Goal: Browse casually: Explore the website without a specific task or goal

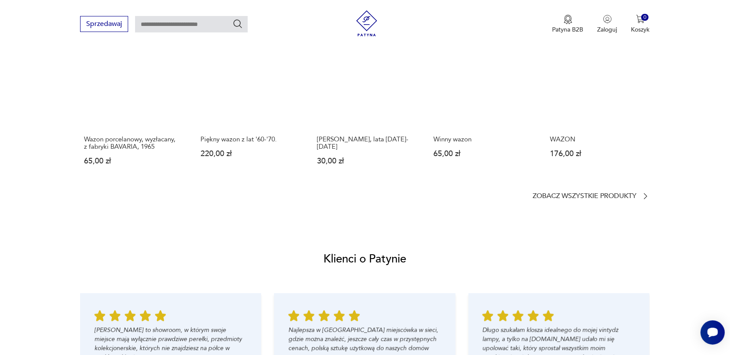
scroll to position [595, 0]
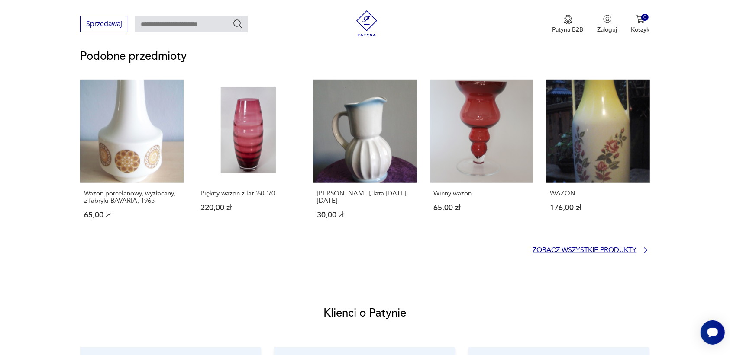
click at [620, 249] on p "Zobacz wszystkie produkty" at bounding box center [585, 251] width 104 height 6
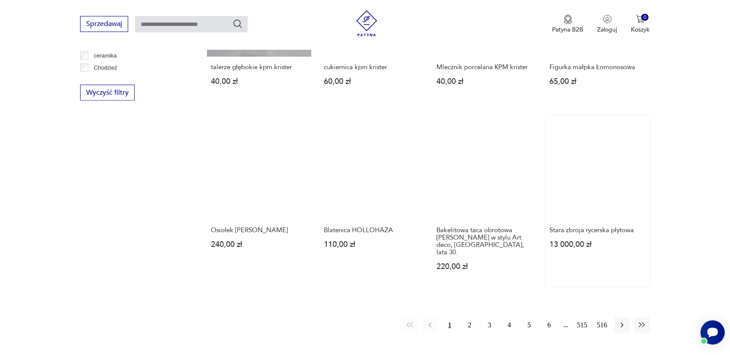
scroll to position [812, 0]
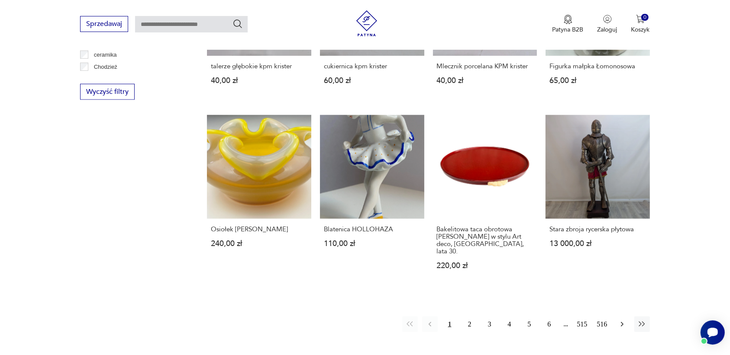
click at [620, 320] on icon "button" at bounding box center [622, 324] width 9 height 9
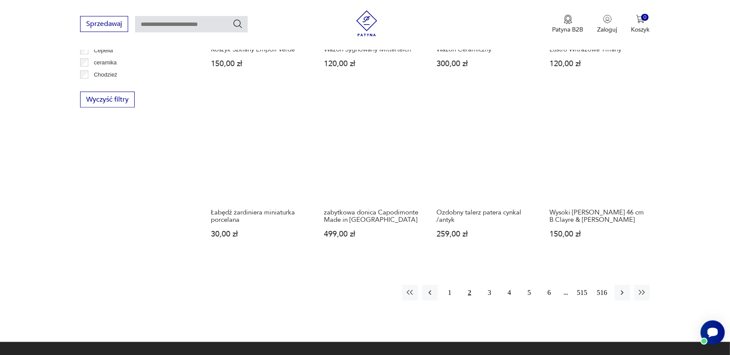
scroll to position [825, 0]
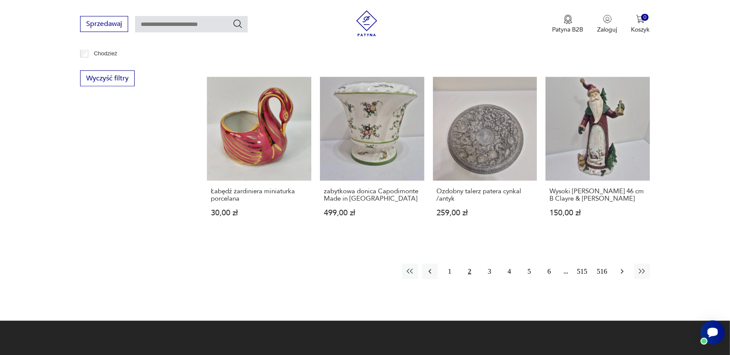
click at [622, 270] on icon "button" at bounding box center [621, 272] width 3 height 5
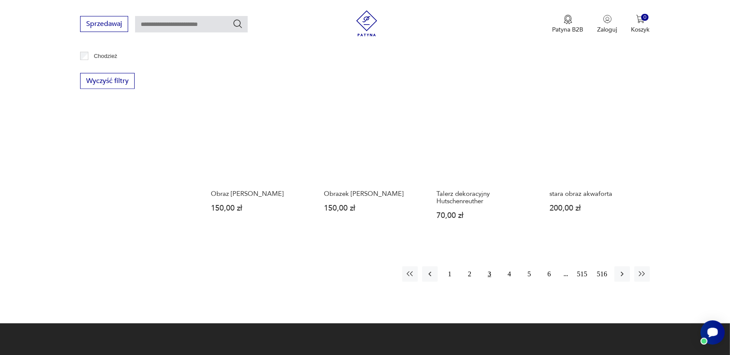
scroll to position [825, 0]
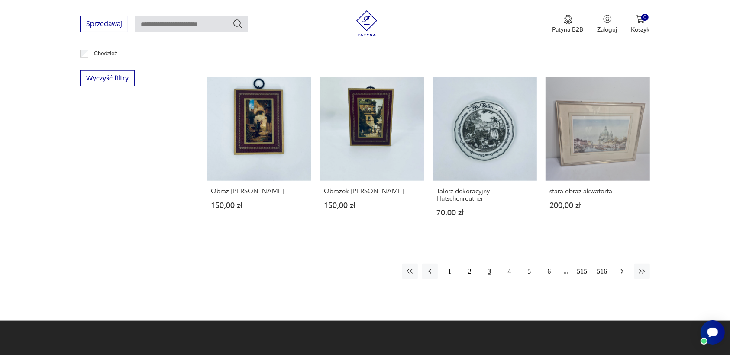
click at [620, 271] on icon "button" at bounding box center [622, 272] width 9 height 9
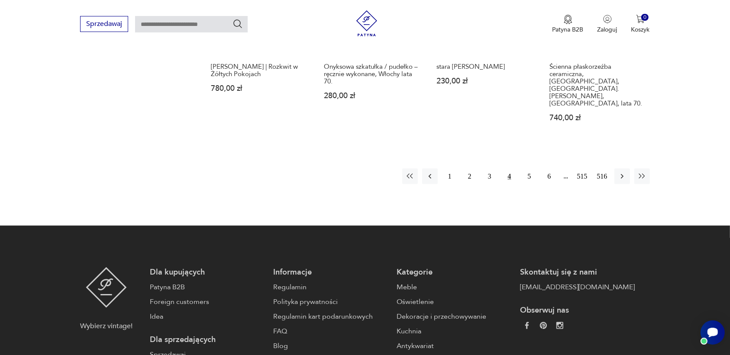
scroll to position [987, 0]
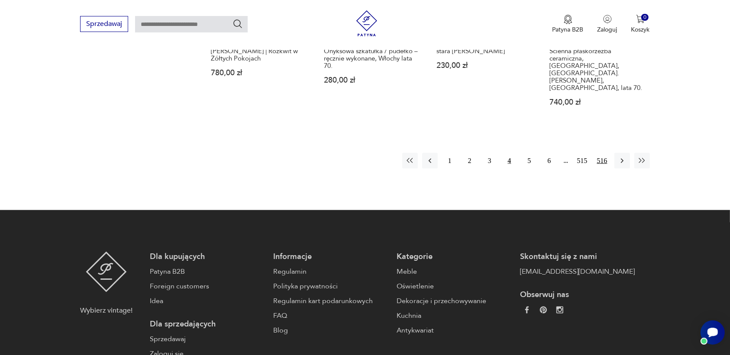
click at [603, 153] on button "516" at bounding box center [602, 161] width 16 height 16
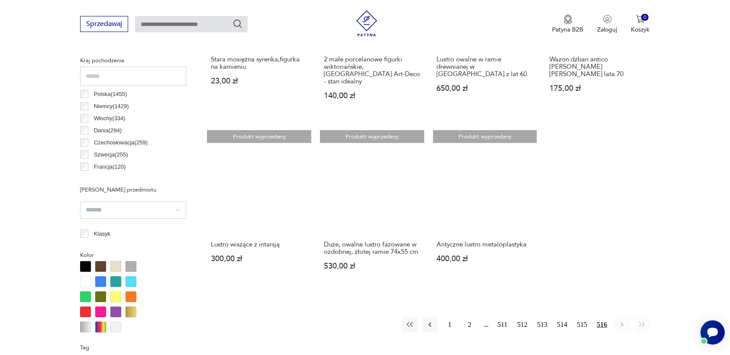
scroll to position [446, 0]
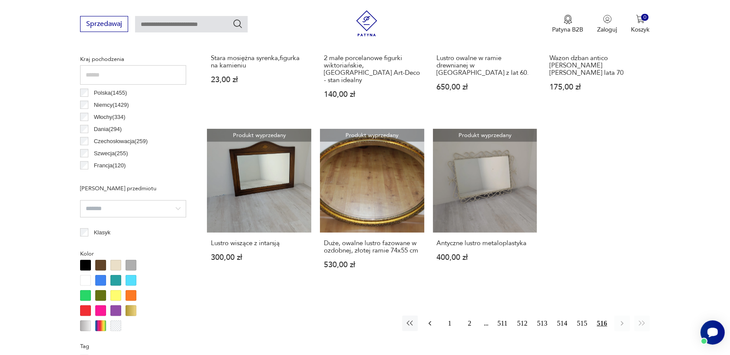
click at [432, 319] on icon "button" at bounding box center [430, 323] width 9 height 9
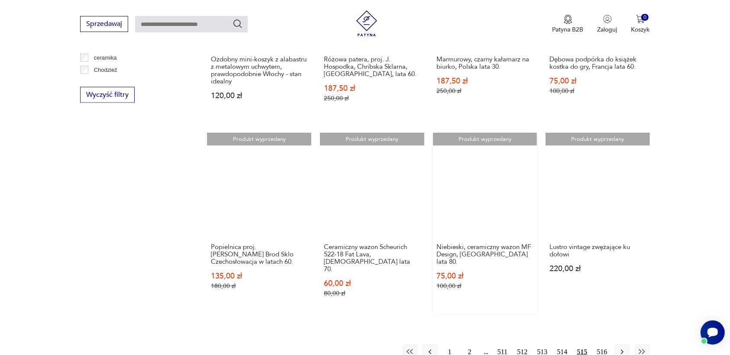
scroll to position [933, 0]
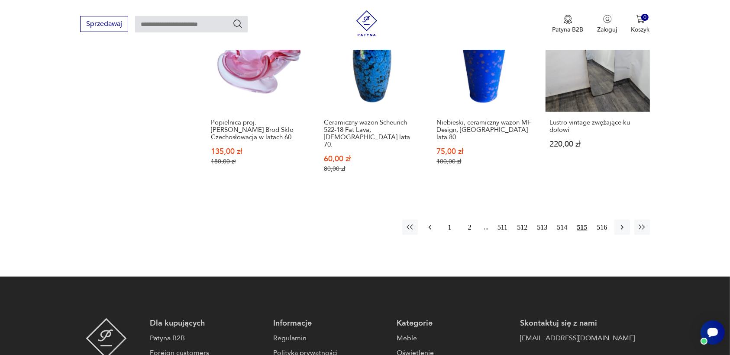
click at [429, 223] on icon "button" at bounding box center [430, 227] width 9 height 9
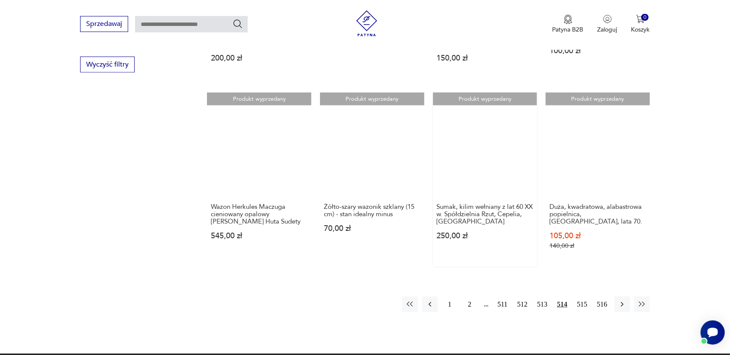
scroll to position [879, 0]
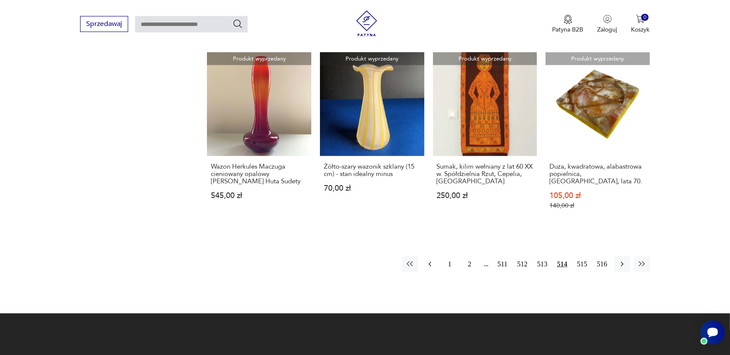
click at [431, 260] on icon "button" at bounding box center [430, 264] width 9 height 9
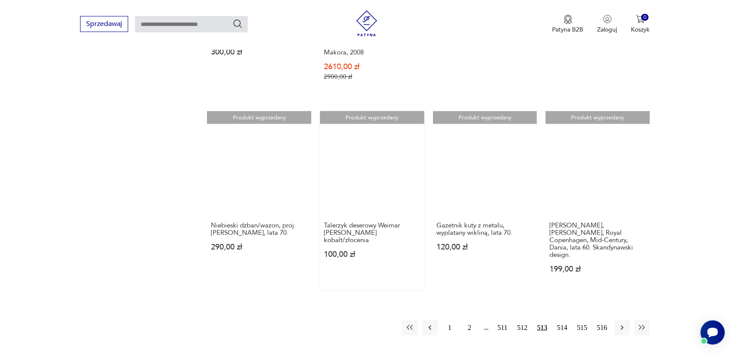
scroll to position [933, 0]
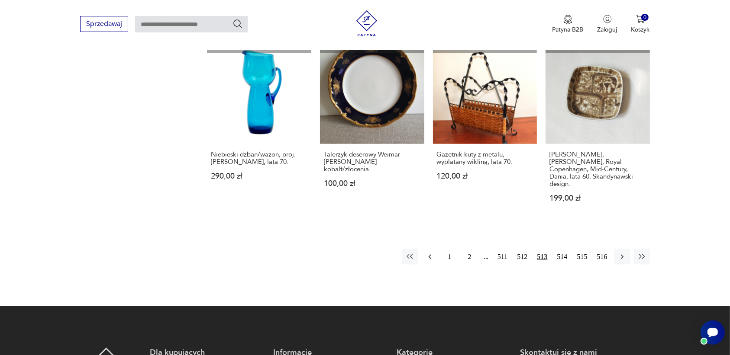
click at [429, 253] on icon "button" at bounding box center [430, 257] width 9 height 9
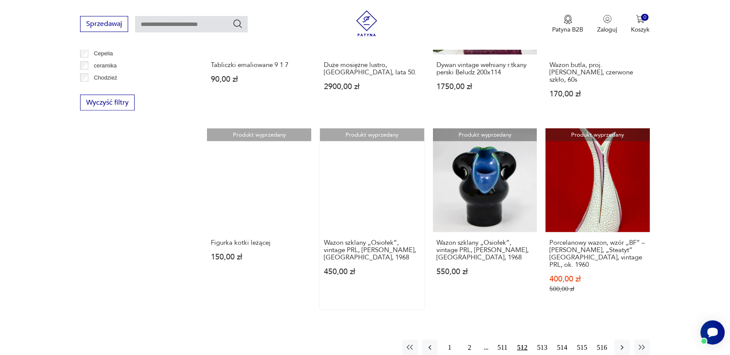
scroll to position [825, 0]
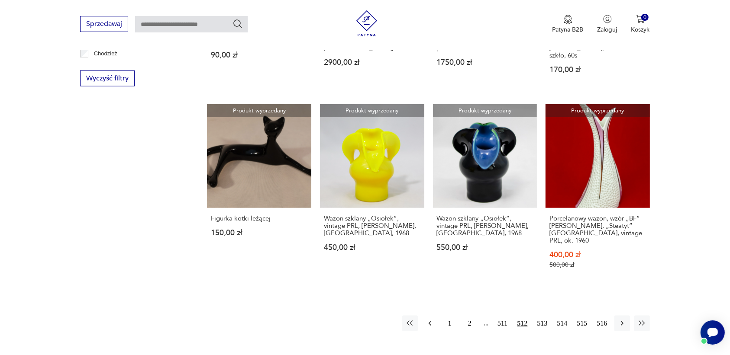
click at [429, 316] on button "button" at bounding box center [430, 324] width 16 height 16
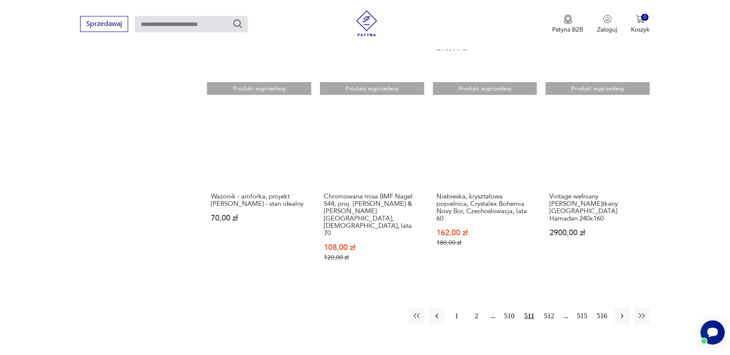
scroll to position [879, 0]
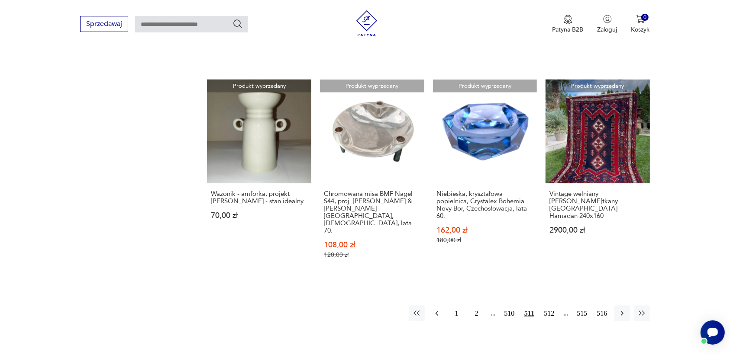
click at [436, 312] on icon "button" at bounding box center [436, 314] width 3 height 5
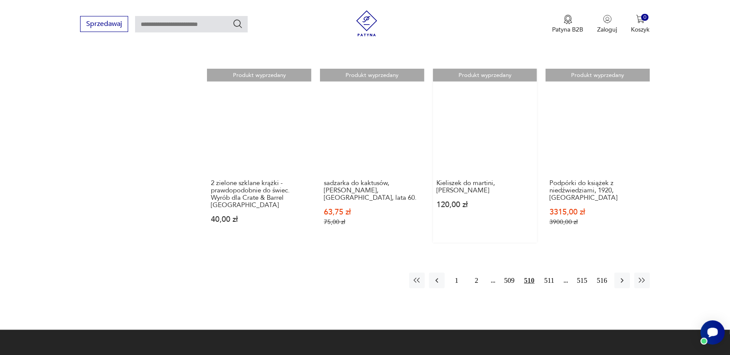
scroll to position [879, 0]
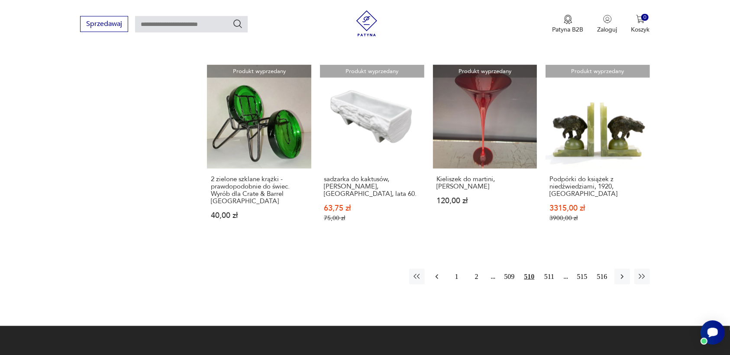
click at [438, 273] on icon "button" at bounding box center [436, 277] width 9 height 9
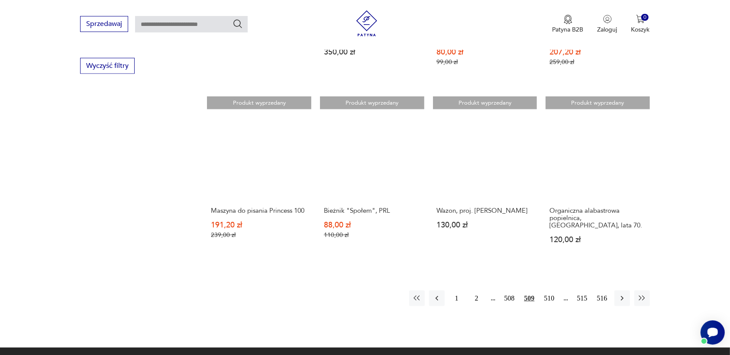
scroll to position [879, 0]
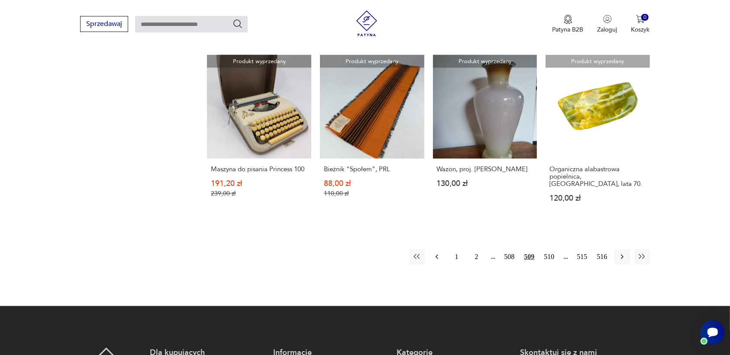
click at [436, 253] on icon "button" at bounding box center [436, 257] width 9 height 9
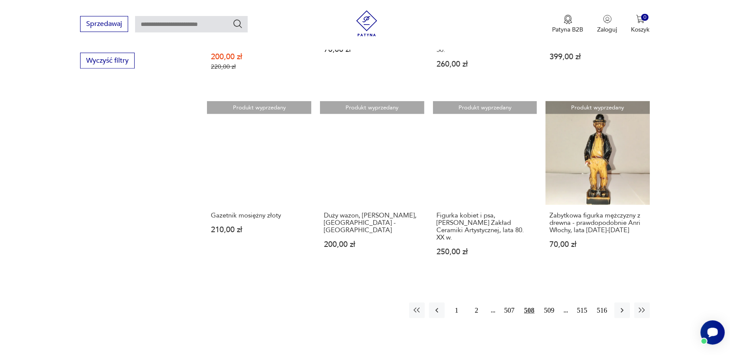
scroll to position [879, 0]
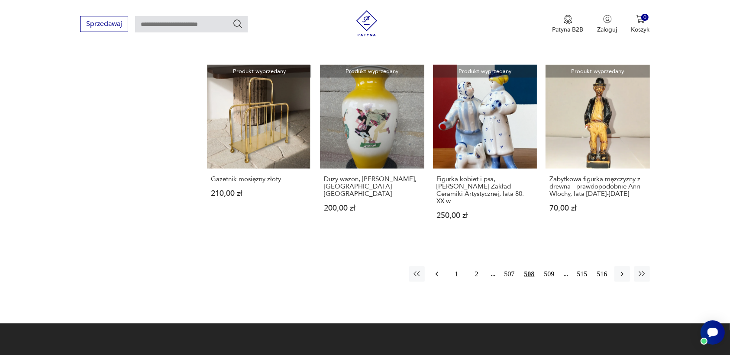
click at [435, 270] on icon "button" at bounding box center [436, 274] width 9 height 9
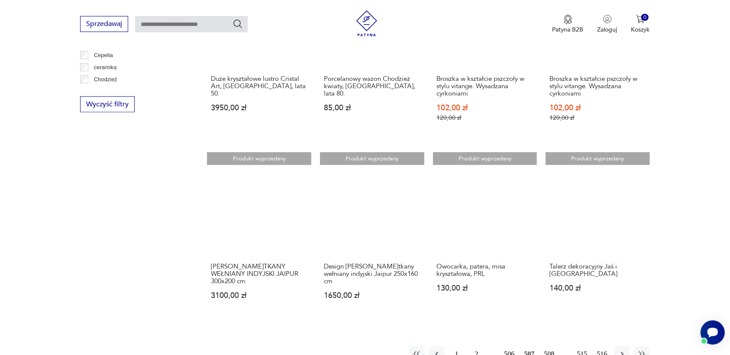
scroll to position [825, 0]
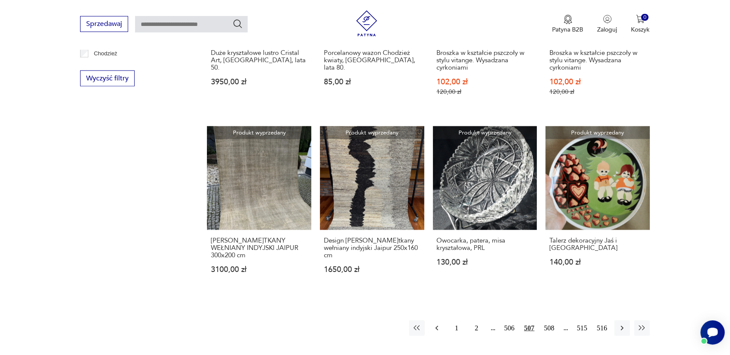
click at [438, 326] on icon "button" at bounding box center [436, 328] width 3 height 5
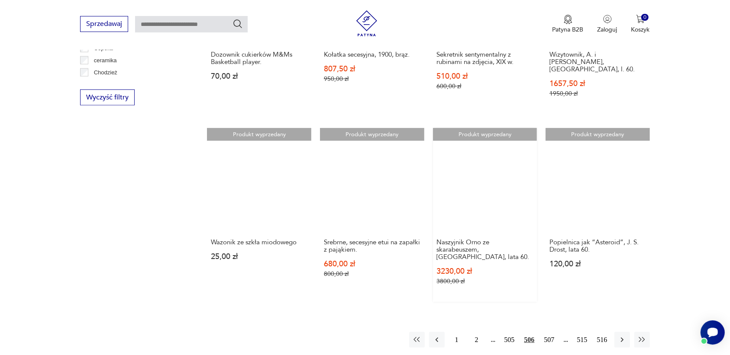
scroll to position [825, 0]
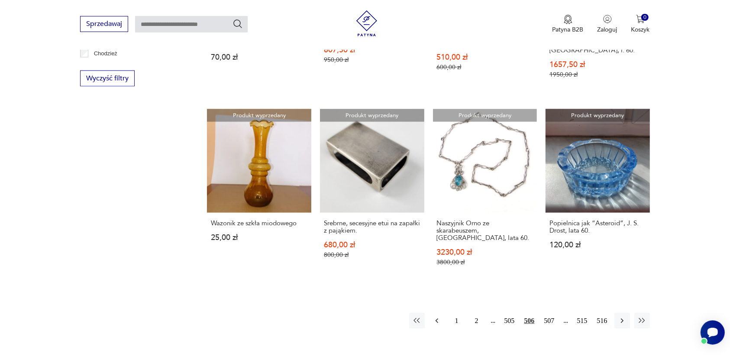
click at [436, 317] on icon "button" at bounding box center [436, 321] width 9 height 9
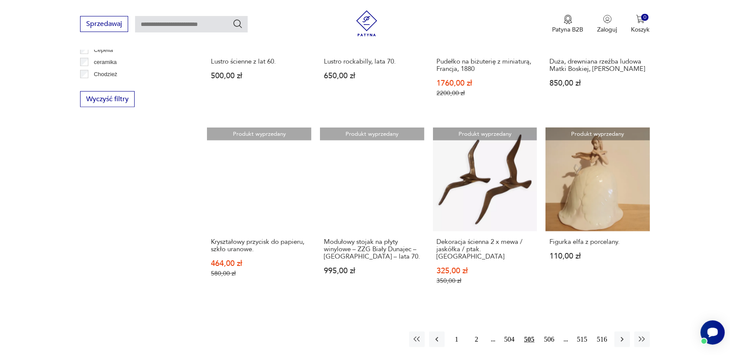
scroll to position [879, 0]
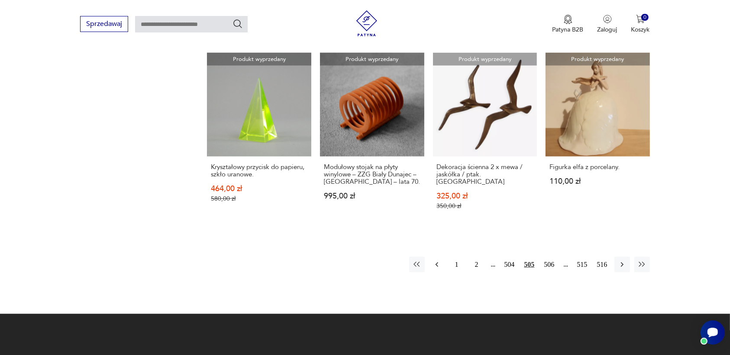
click at [436, 261] on icon "button" at bounding box center [436, 265] width 9 height 9
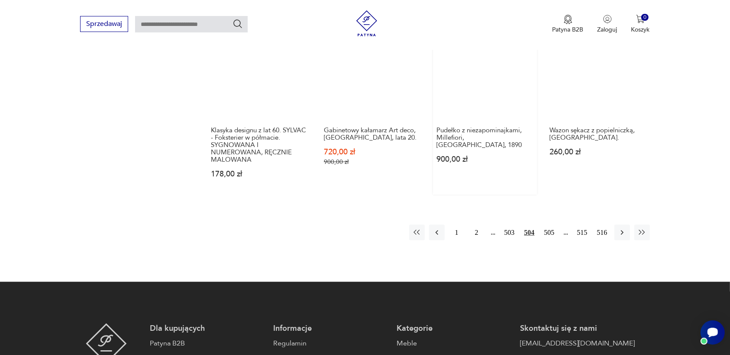
scroll to position [933, 0]
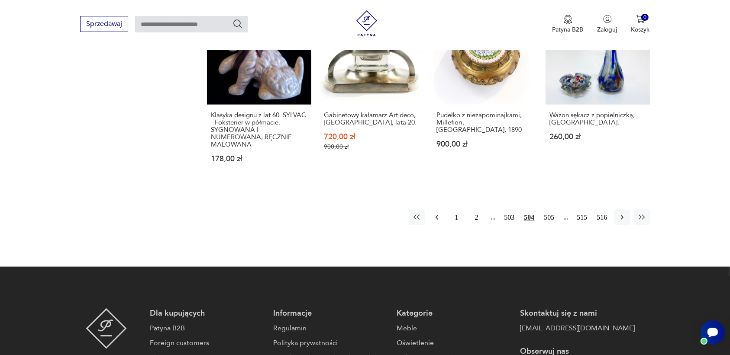
click at [435, 213] on icon "button" at bounding box center [436, 217] width 9 height 9
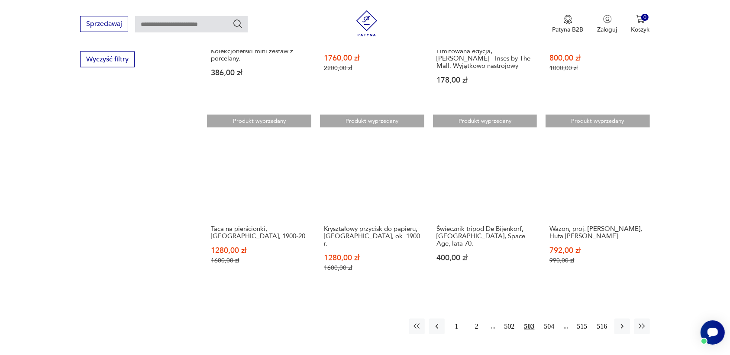
scroll to position [879, 0]
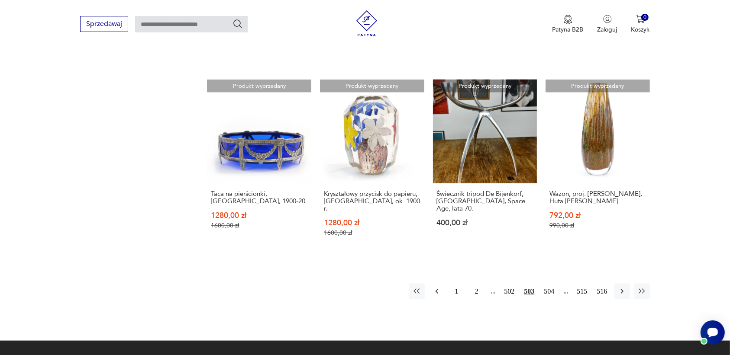
click at [435, 287] on icon "button" at bounding box center [436, 291] width 9 height 9
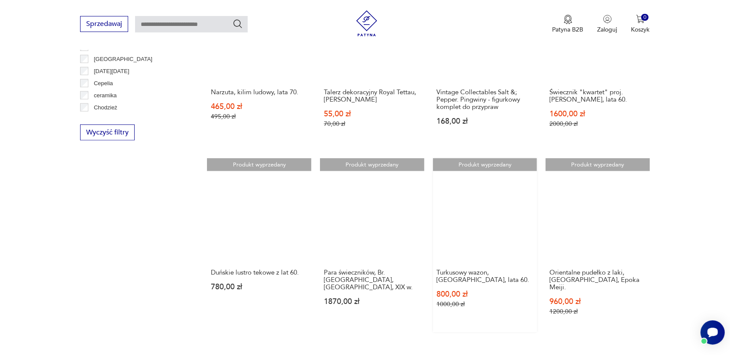
scroll to position [825, 0]
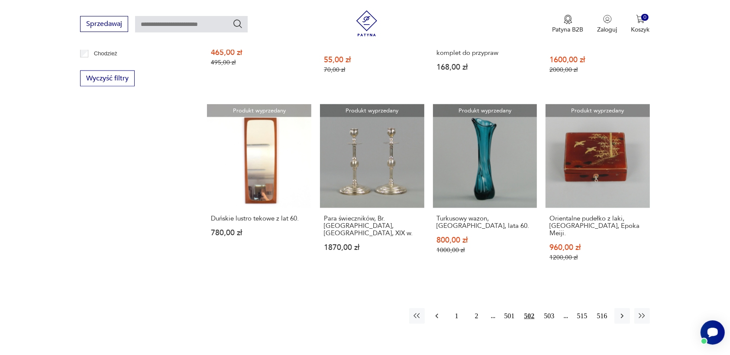
click at [436, 312] on icon "button" at bounding box center [436, 316] width 9 height 9
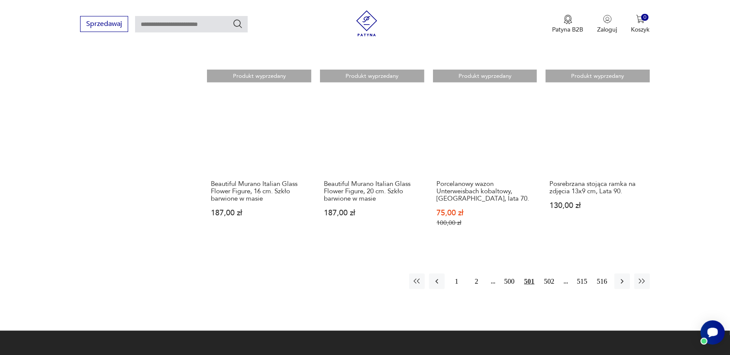
scroll to position [879, 0]
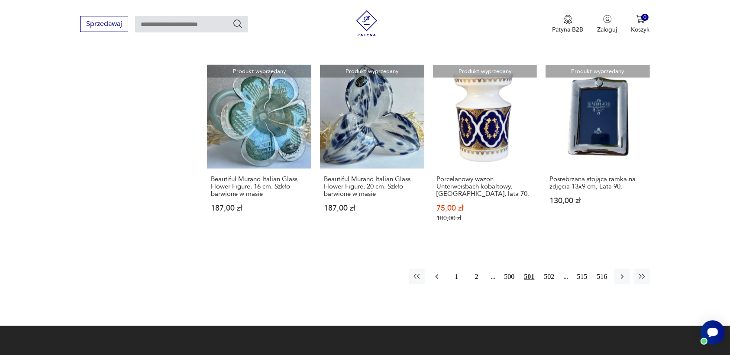
click at [436, 273] on icon "button" at bounding box center [436, 277] width 9 height 9
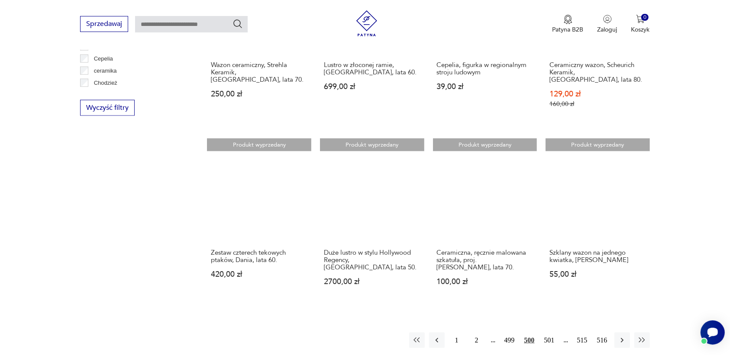
scroll to position [825, 0]
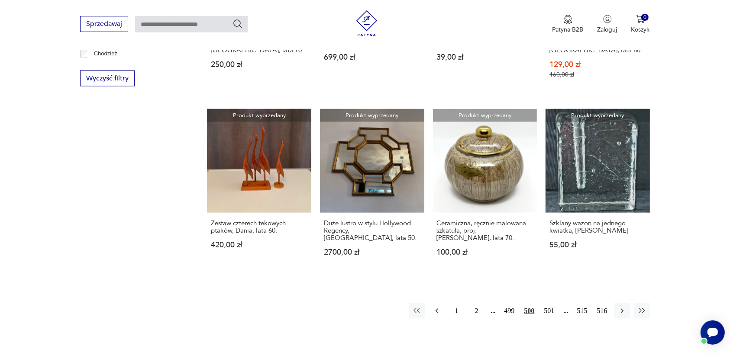
click at [436, 307] on icon "button" at bounding box center [436, 311] width 9 height 9
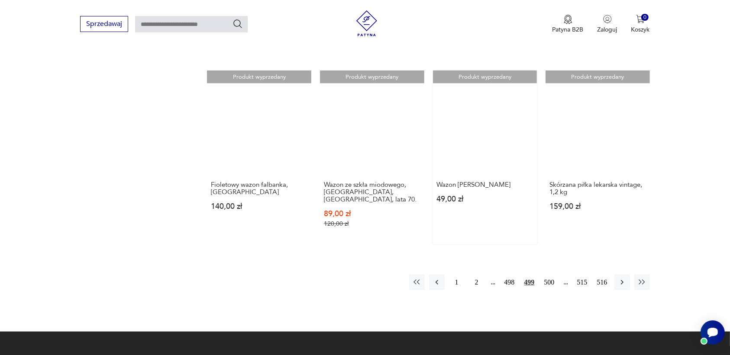
scroll to position [879, 0]
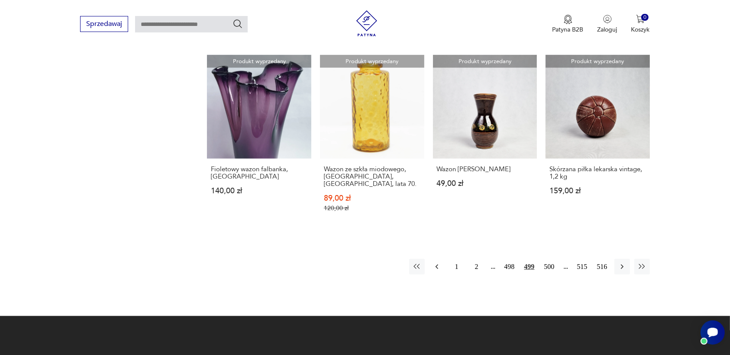
click at [438, 263] on icon "button" at bounding box center [436, 267] width 9 height 9
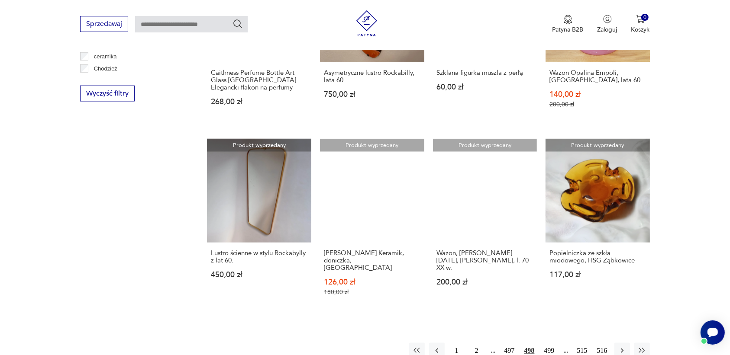
scroll to position [825, 0]
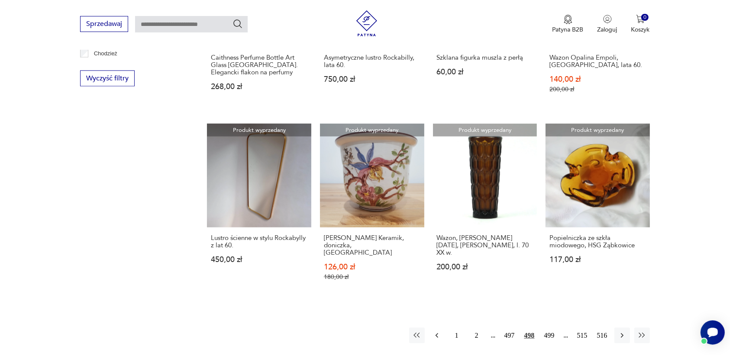
click at [435, 332] on icon "button" at bounding box center [436, 336] width 9 height 9
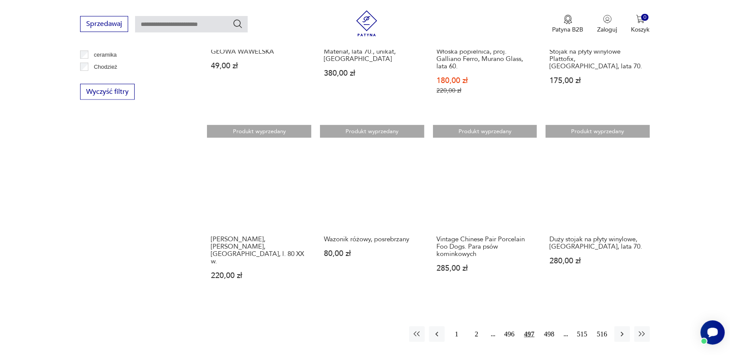
scroll to position [825, 0]
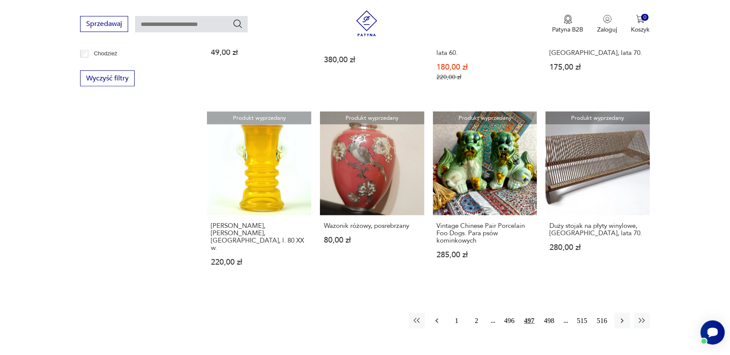
click at [438, 317] on icon "button" at bounding box center [436, 321] width 9 height 9
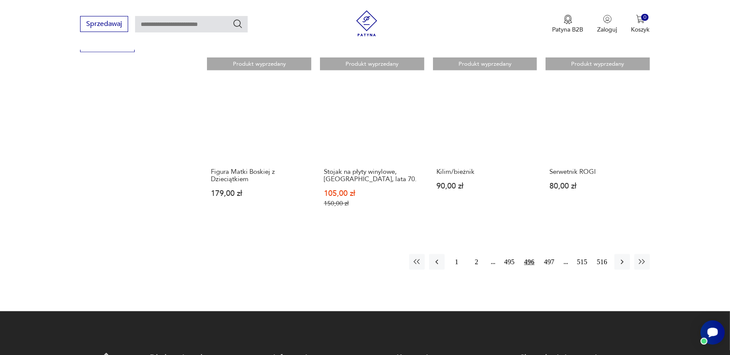
scroll to position [879, 0]
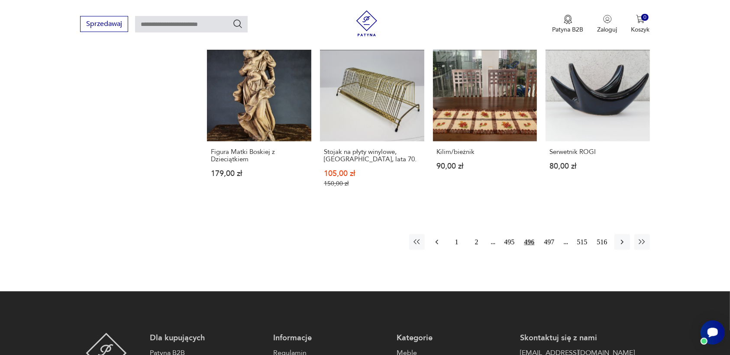
click at [437, 239] on icon "button" at bounding box center [436, 242] width 9 height 9
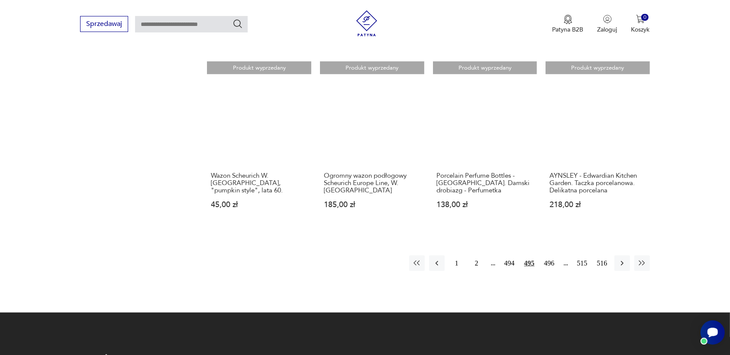
scroll to position [879, 0]
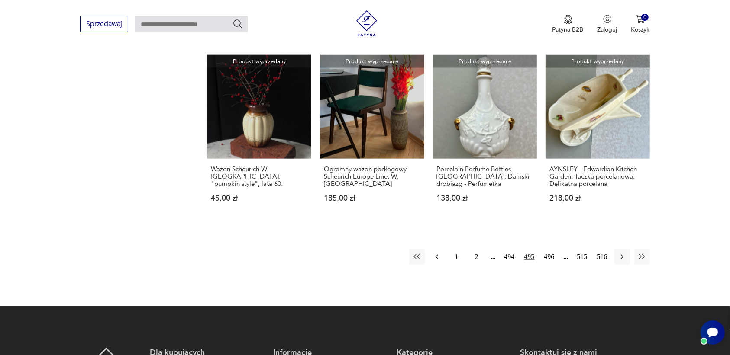
click at [438, 253] on icon "button" at bounding box center [436, 257] width 9 height 9
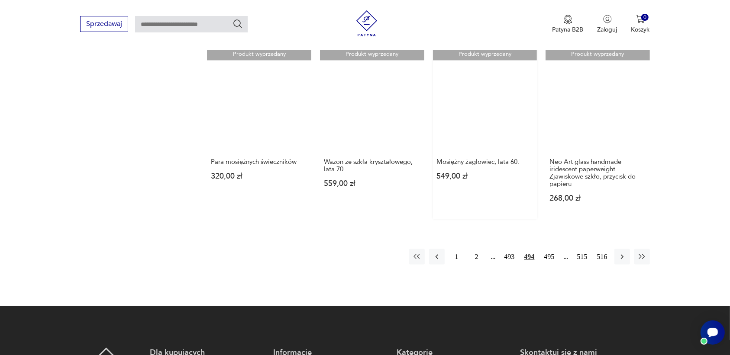
scroll to position [879, 0]
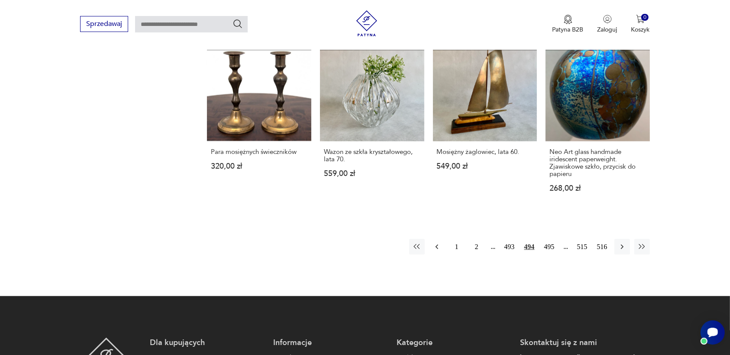
click at [436, 245] on icon "button" at bounding box center [436, 247] width 3 height 5
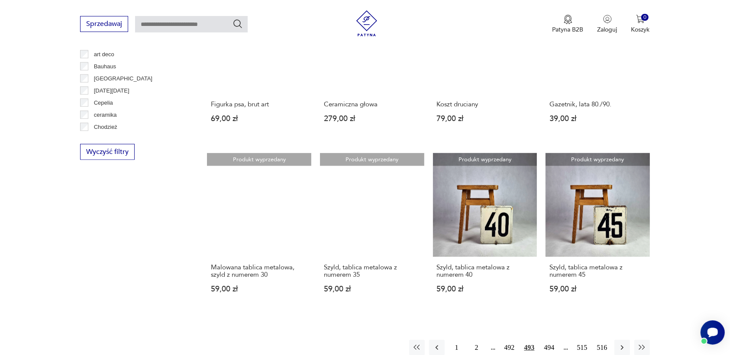
scroll to position [771, 0]
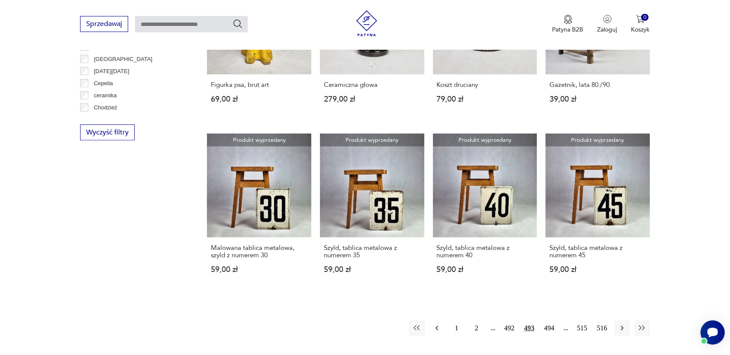
click at [433, 326] on icon "button" at bounding box center [436, 328] width 9 height 9
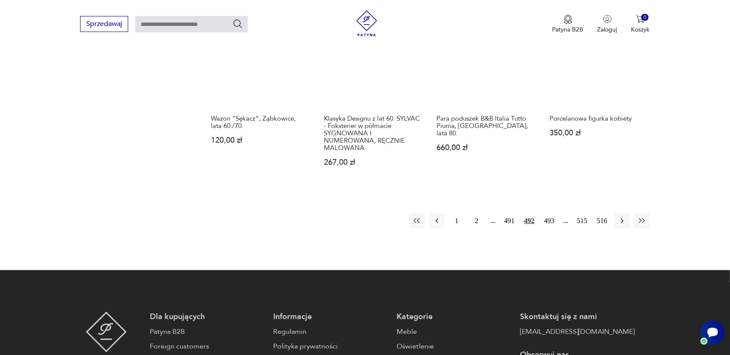
scroll to position [933, 0]
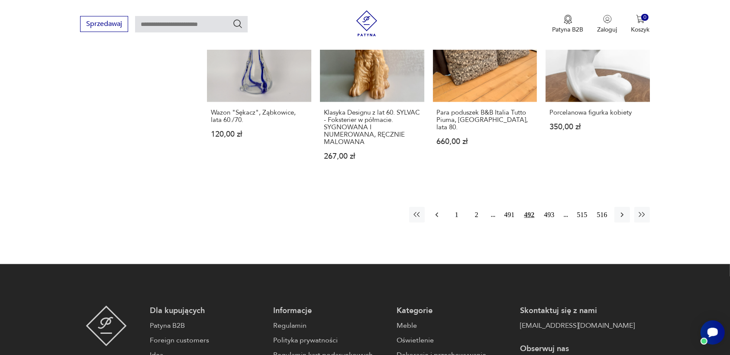
click at [436, 211] on icon "button" at bounding box center [436, 215] width 9 height 9
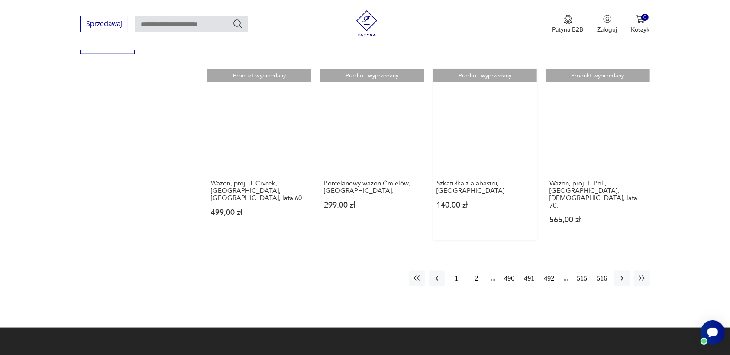
scroll to position [879, 0]
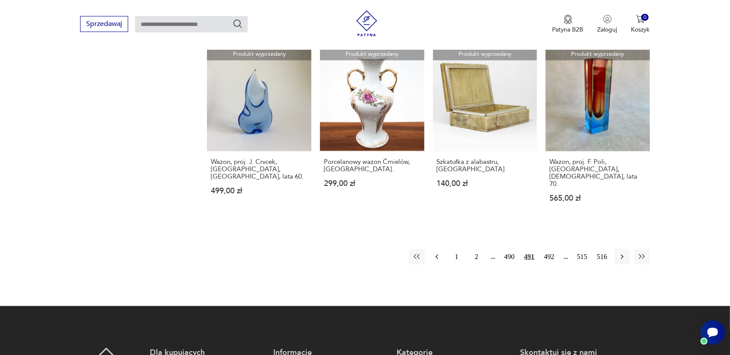
click at [436, 253] on icon "button" at bounding box center [436, 257] width 9 height 9
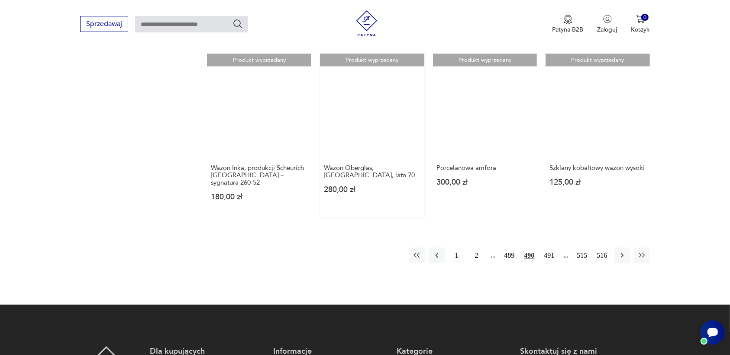
scroll to position [879, 0]
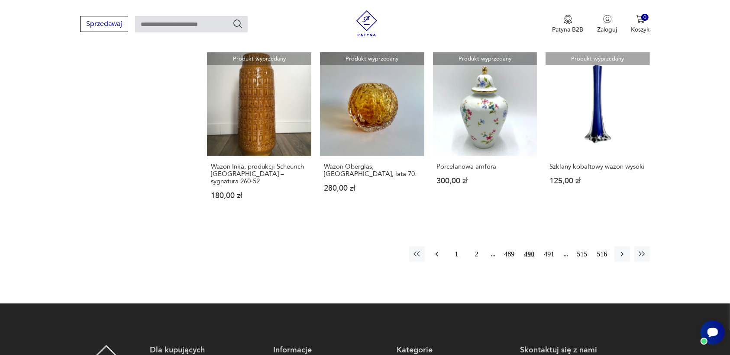
click at [439, 250] on icon "button" at bounding box center [436, 254] width 9 height 9
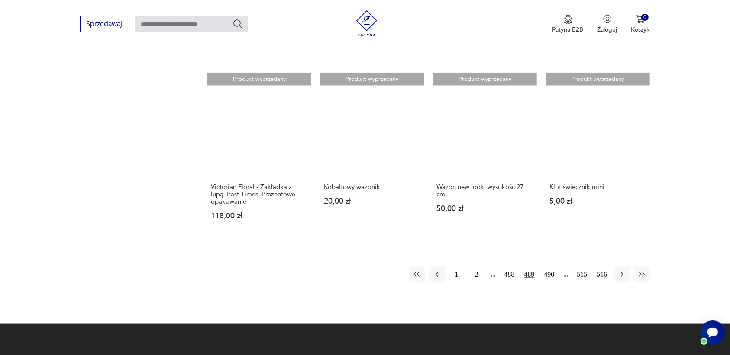
scroll to position [879, 0]
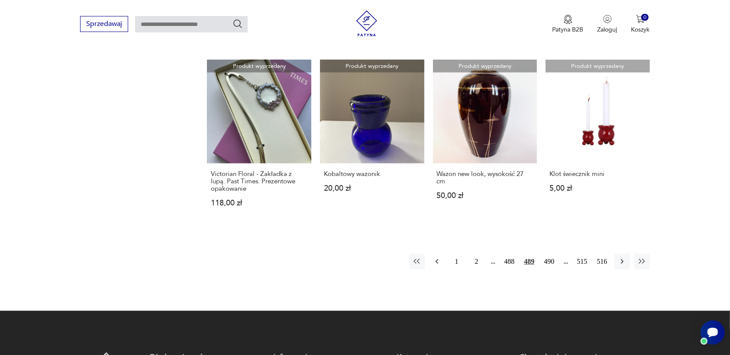
click at [436, 258] on icon "button" at bounding box center [436, 262] width 9 height 9
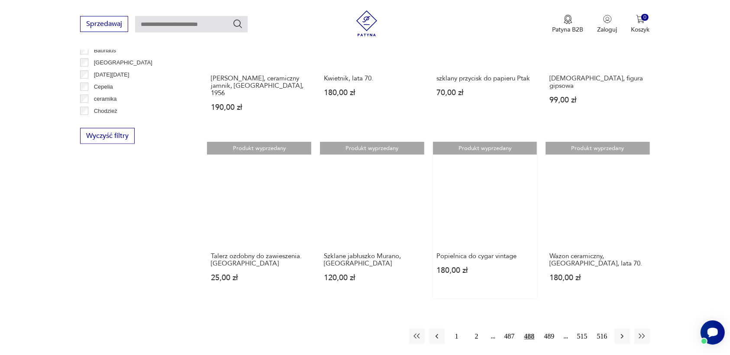
scroll to position [771, 0]
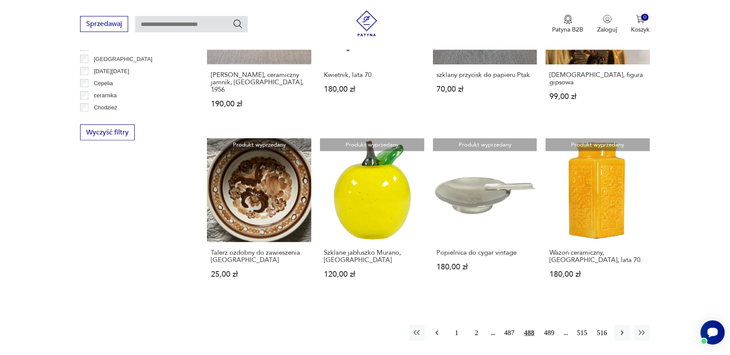
click at [438, 329] on icon "button" at bounding box center [436, 333] width 9 height 9
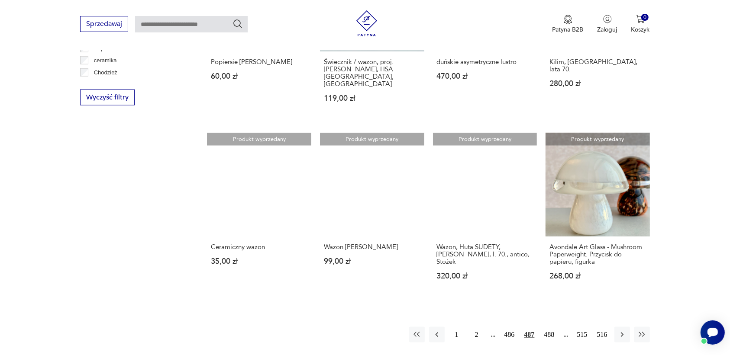
scroll to position [825, 0]
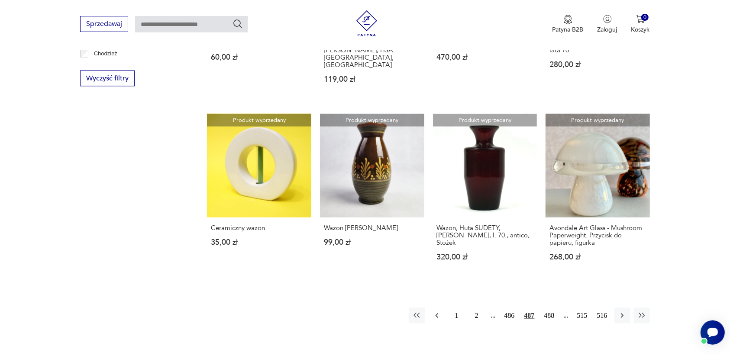
click at [437, 308] on button "button" at bounding box center [437, 316] width 16 height 16
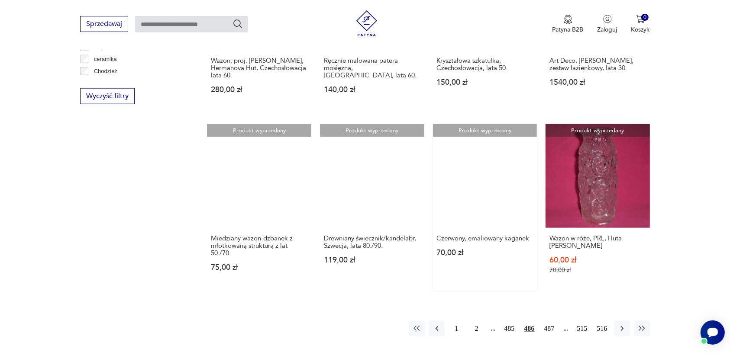
scroll to position [825, 0]
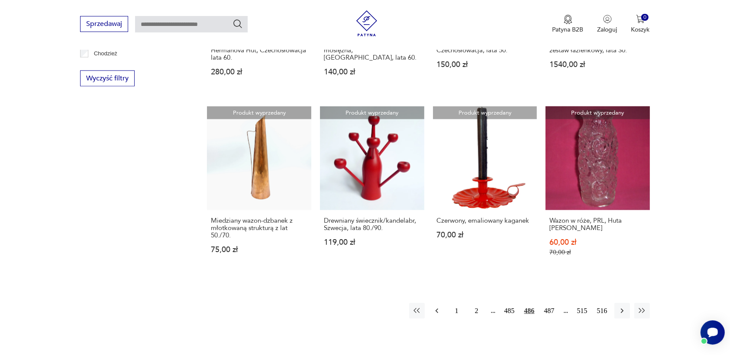
click at [434, 307] on icon "button" at bounding box center [436, 311] width 9 height 9
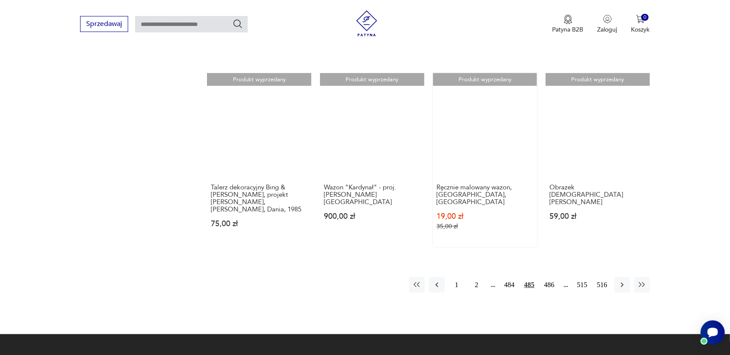
scroll to position [879, 0]
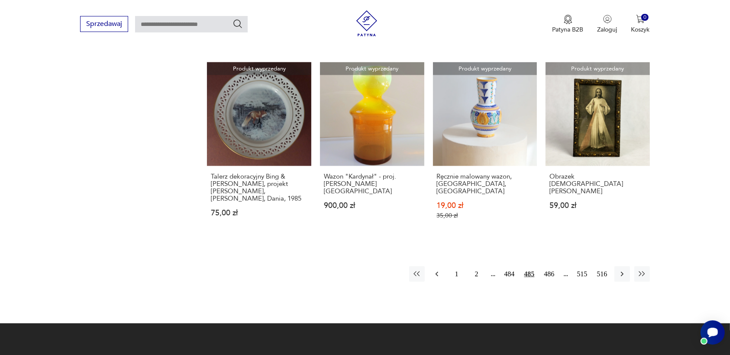
click at [436, 270] on icon "button" at bounding box center [436, 274] width 9 height 9
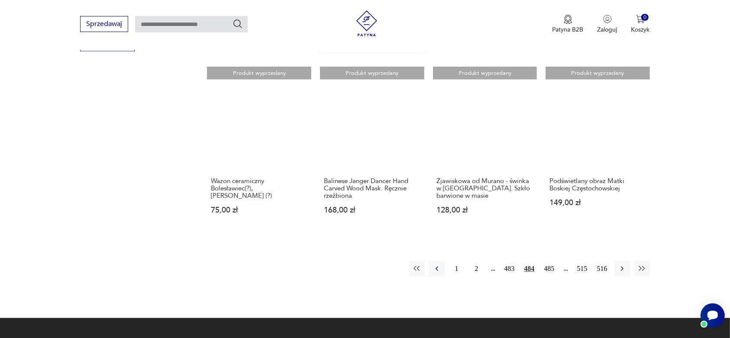
scroll to position [879, 0]
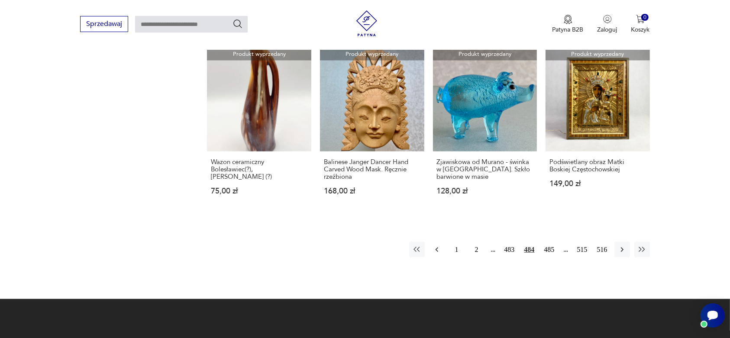
click at [441, 242] on button "button" at bounding box center [437, 250] width 16 height 16
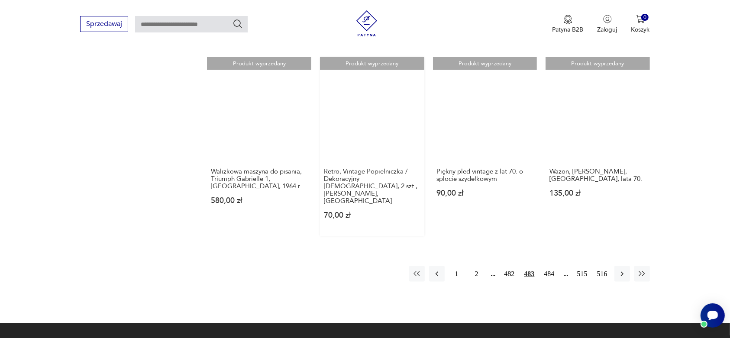
scroll to position [879, 0]
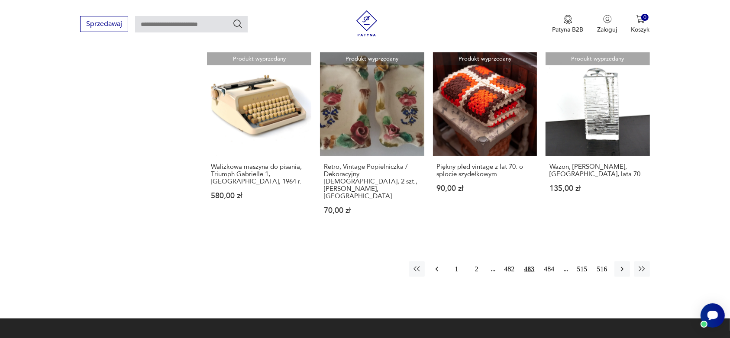
click at [436, 265] on icon "button" at bounding box center [436, 269] width 9 height 9
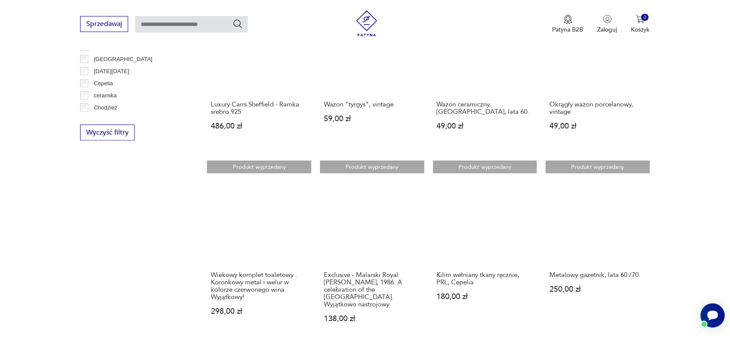
scroll to position [879, 0]
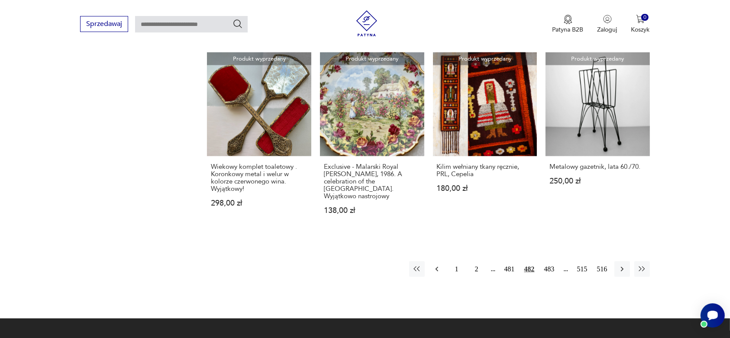
click at [436, 265] on icon "button" at bounding box center [436, 269] width 9 height 9
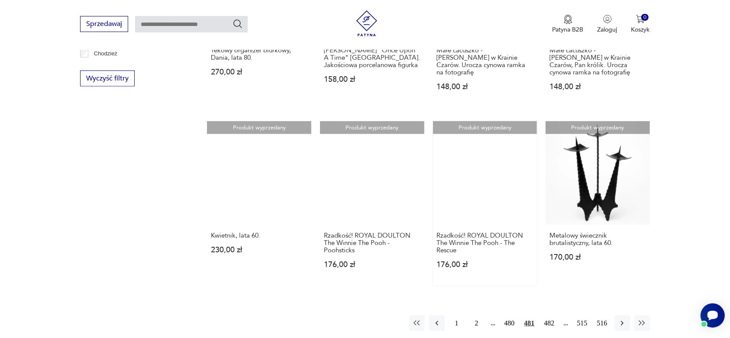
scroll to position [879, 0]
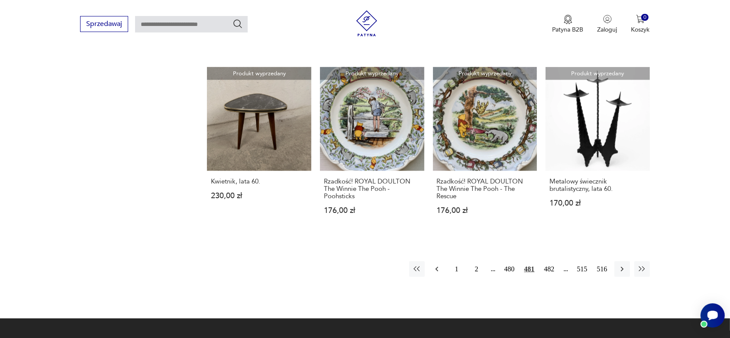
click at [434, 265] on icon "button" at bounding box center [436, 269] width 9 height 9
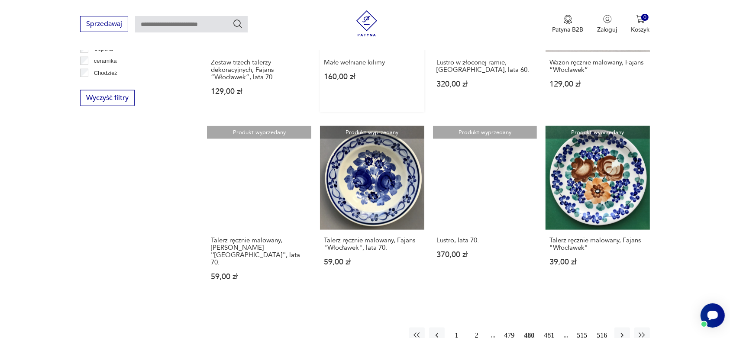
scroll to position [825, 0]
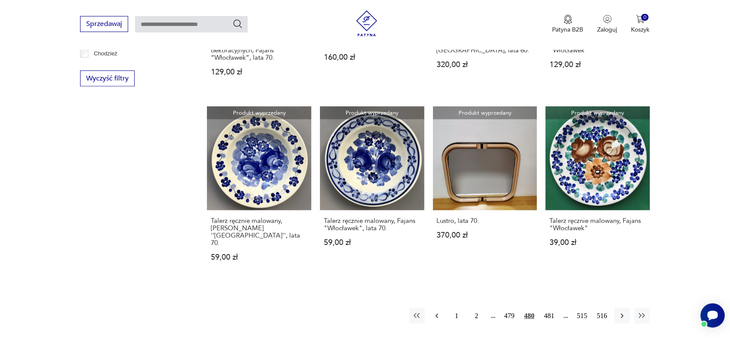
click at [436, 312] on icon "button" at bounding box center [436, 316] width 9 height 9
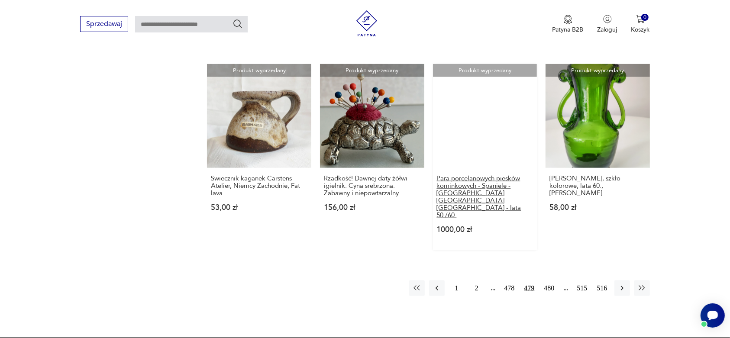
scroll to position [879, 0]
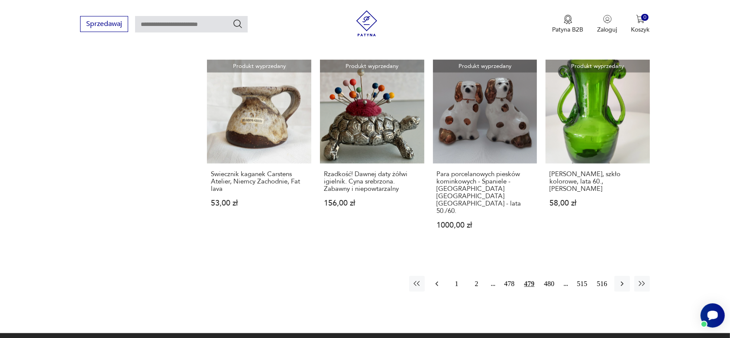
click at [436, 282] on icon "button" at bounding box center [436, 284] width 3 height 5
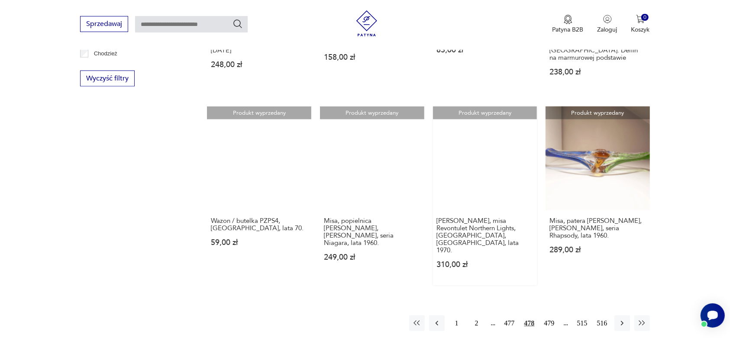
scroll to position [879, 0]
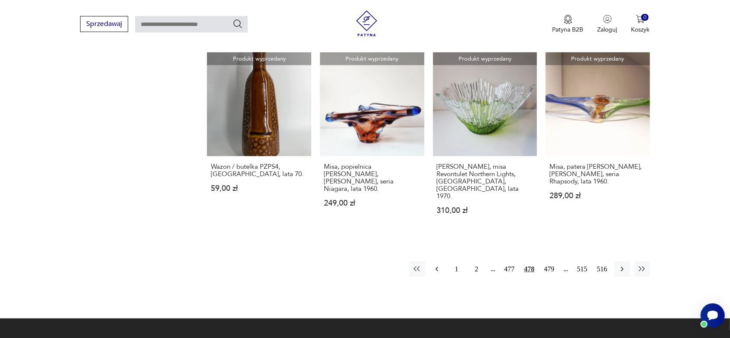
click at [436, 267] on icon "button" at bounding box center [436, 269] width 3 height 5
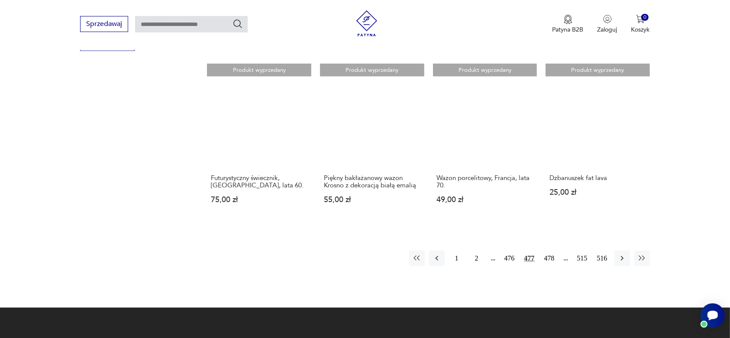
scroll to position [879, 0]
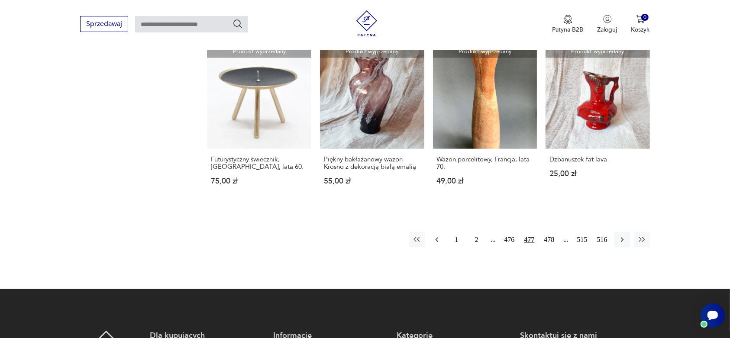
click at [439, 235] on icon "button" at bounding box center [436, 239] width 9 height 9
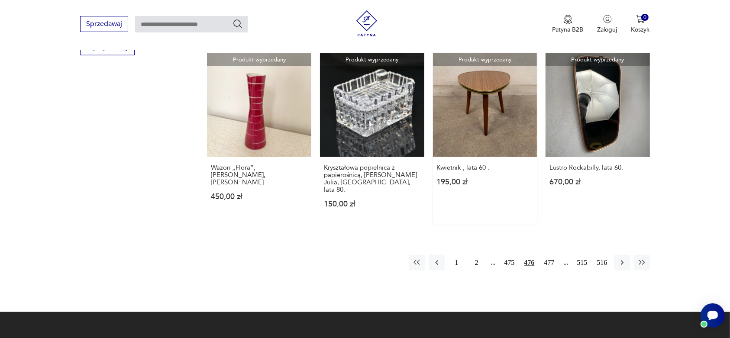
scroll to position [879, 0]
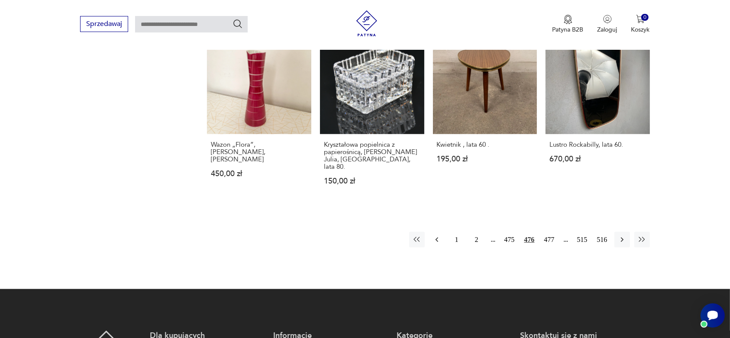
click at [434, 235] on icon "button" at bounding box center [436, 239] width 9 height 9
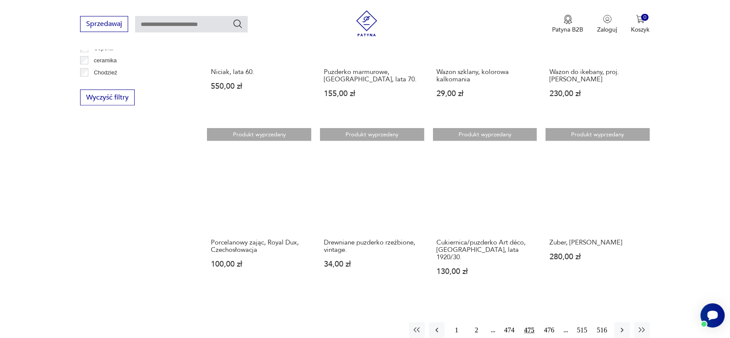
scroll to position [825, 0]
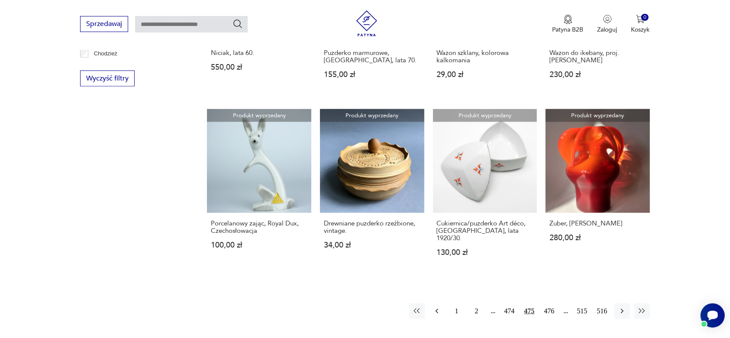
click at [436, 307] on icon "button" at bounding box center [436, 311] width 9 height 9
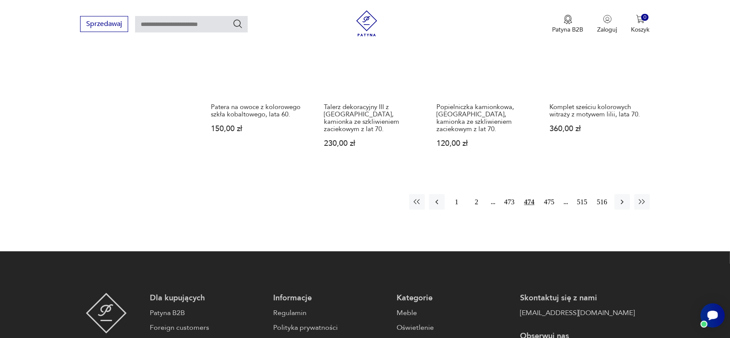
scroll to position [987, 0]
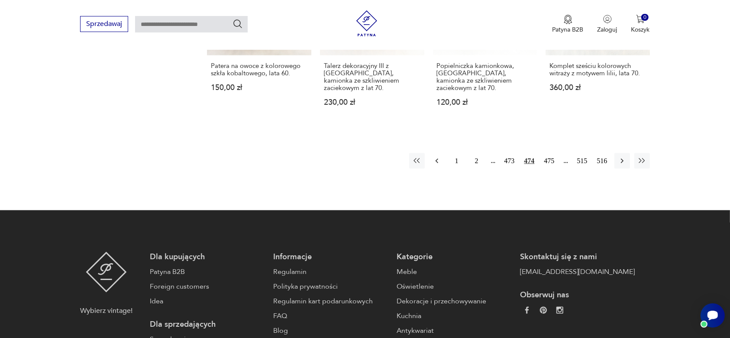
click at [432, 153] on button "button" at bounding box center [437, 161] width 16 height 16
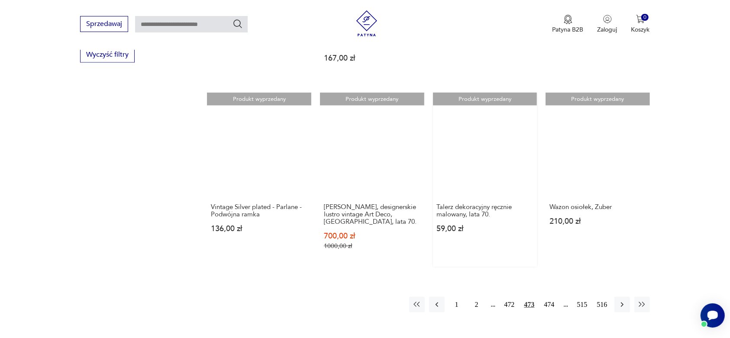
scroll to position [879, 0]
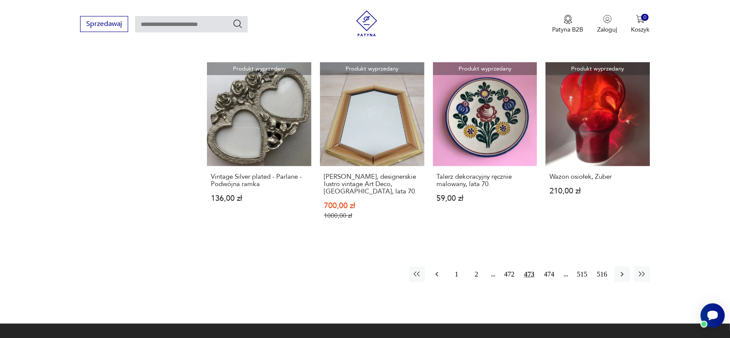
click at [436, 270] on icon "button" at bounding box center [436, 274] width 9 height 9
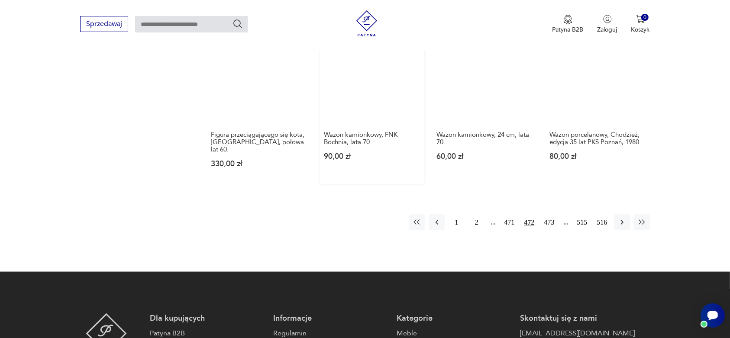
scroll to position [933, 0]
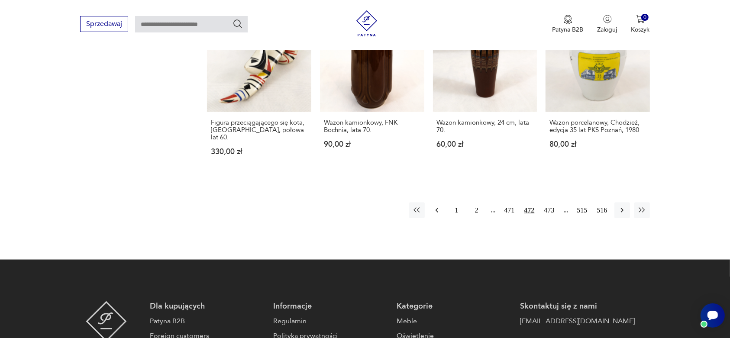
click at [435, 206] on icon "button" at bounding box center [436, 210] width 9 height 9
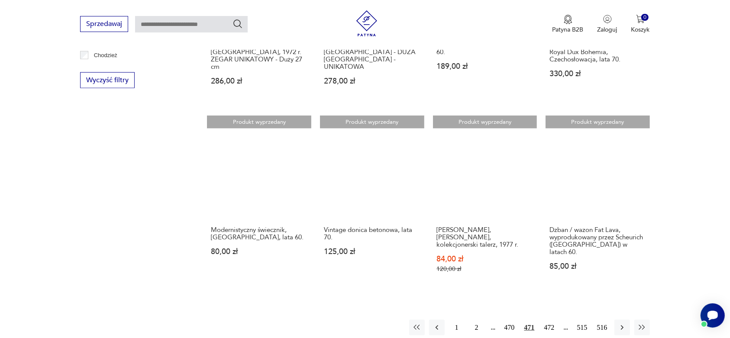
scroll to position [825, 0]
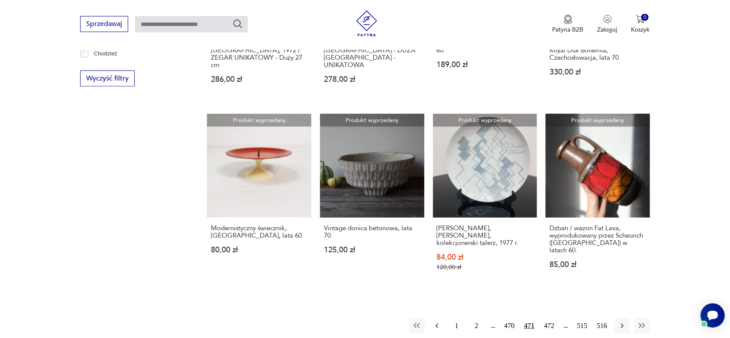
click at [436, 322] on icon "button" at bounding box center [436, 326] width 9 height 9
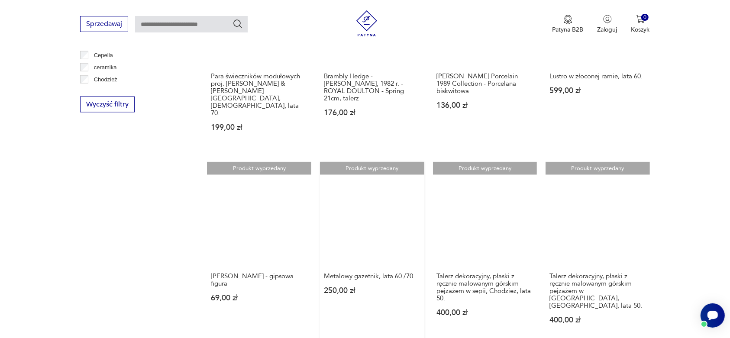
scroll to position [825, 0]
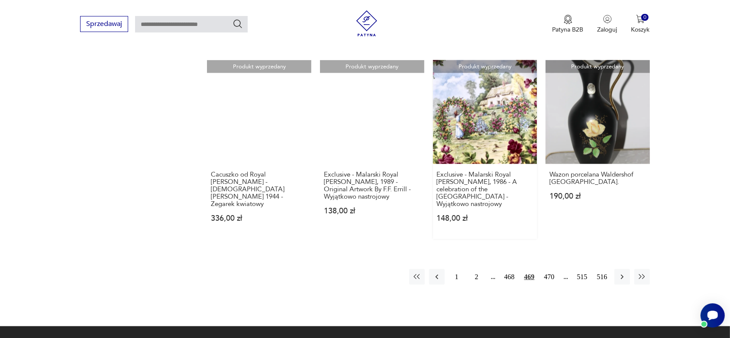
scroll to position [879, 0]
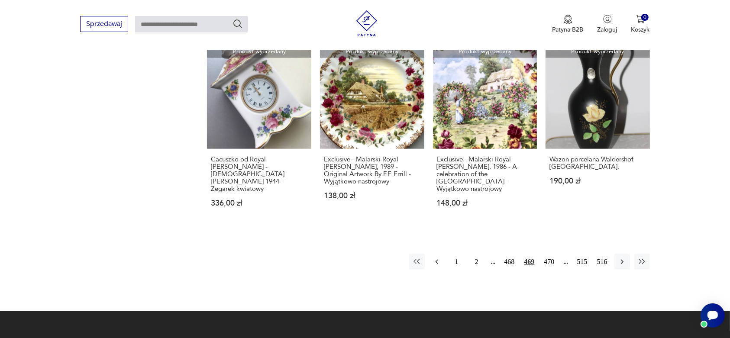
click at [436, 258] on icon "button" at bounding box center [436, 262] width 9 height 9
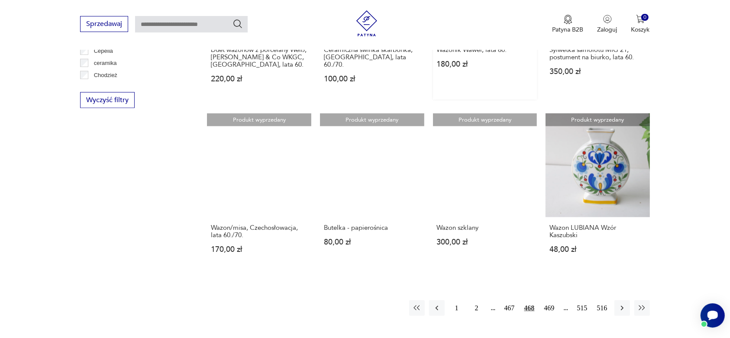
scroll to position [825, 0]
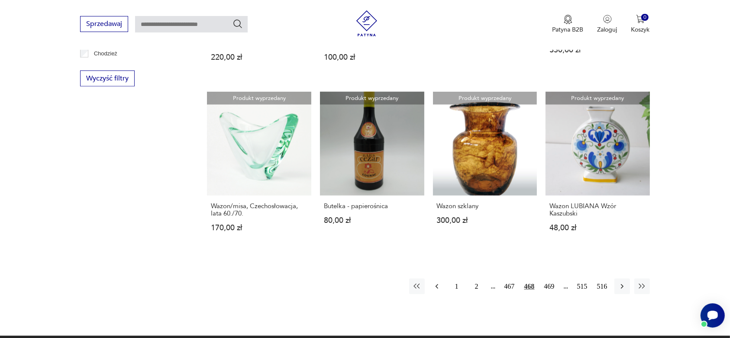
click at [438, 284] on icon "button" at bounding box center [436, 286] width 9 height 9
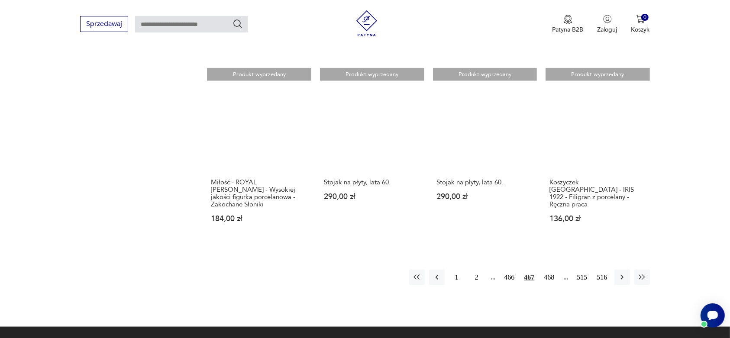
scroll to position [879, 0]
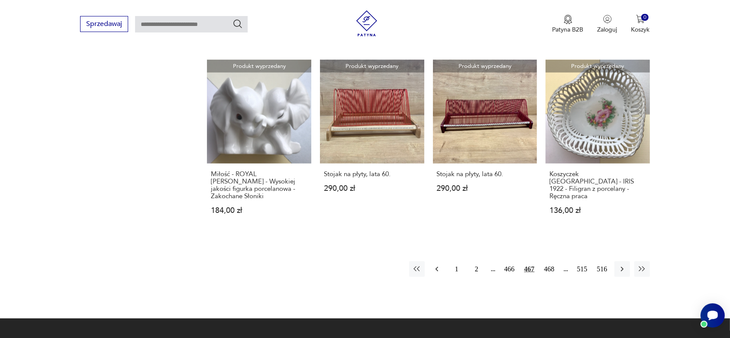
click at [434, 265] on icon "button" at bounding box center [436, 269] width 9 height 9
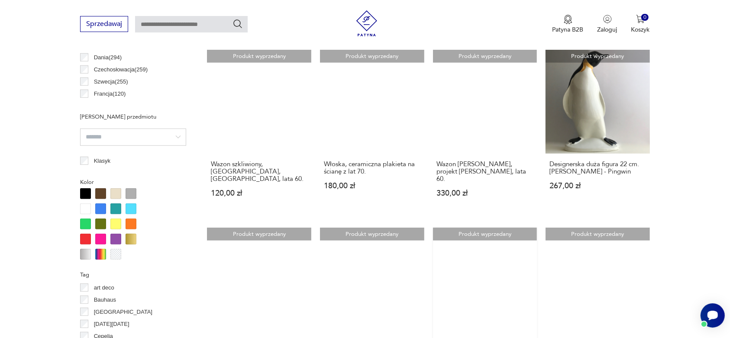
scroll to position [500, 0]
